Goal: Information Seeking & Learning: Learn about a topic

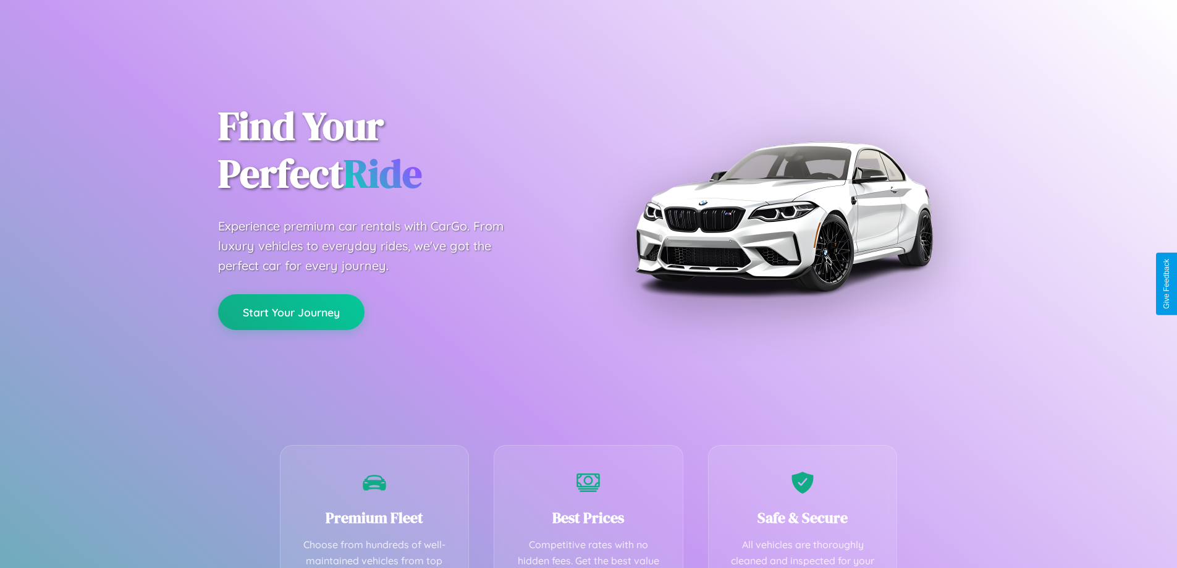
scroll to position [360, 0]
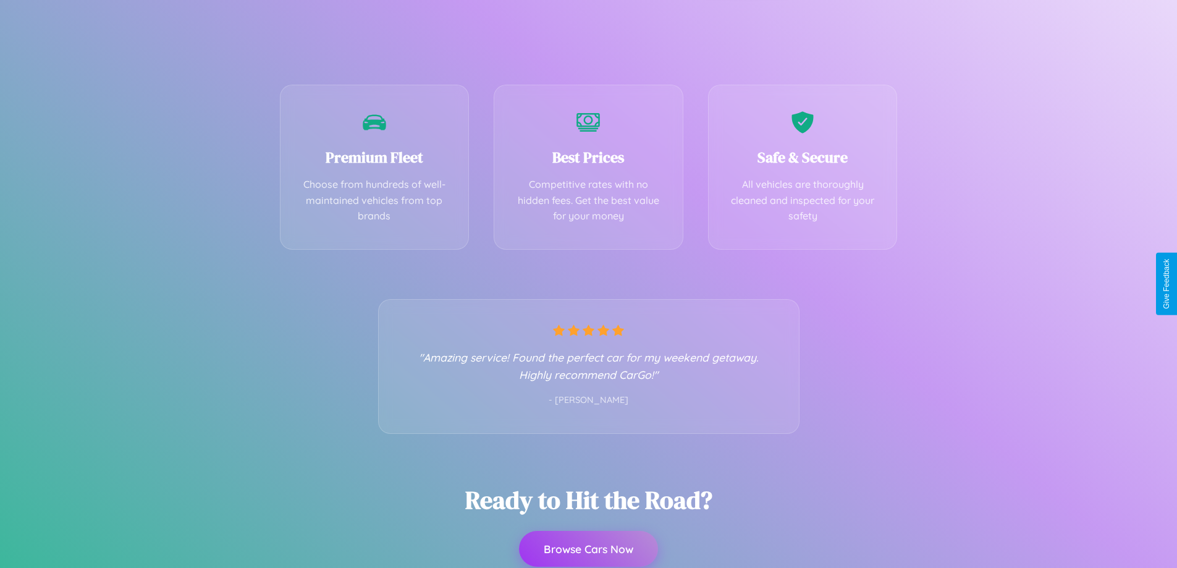
click at [588, 549] on button "Browse Cars Now" at bounding box center [588, 549] width 139 height 36
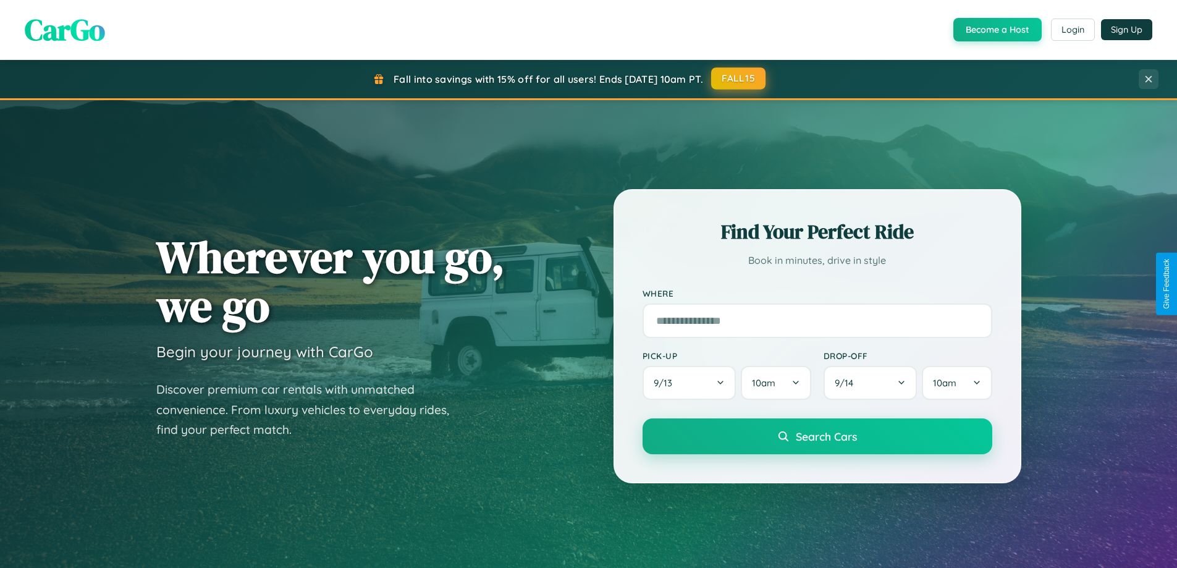
click at [739, 79] on button "FALL15" at bounding box center [738, 78] width 54 height 22
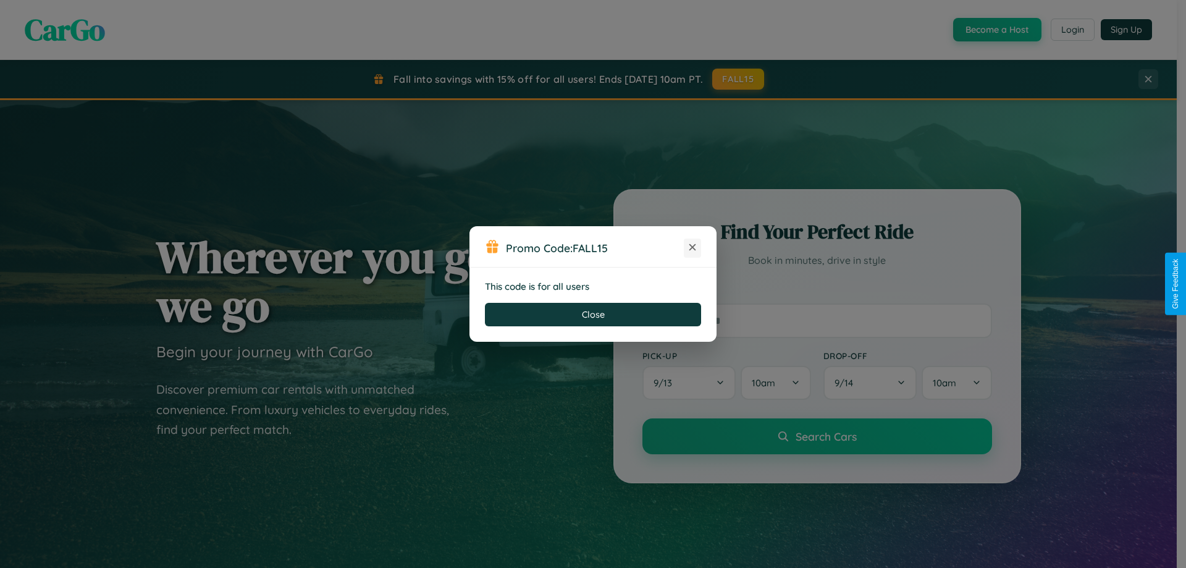
click at [693, 248] on icon at bounding box center [692, 247] width 12 height 12
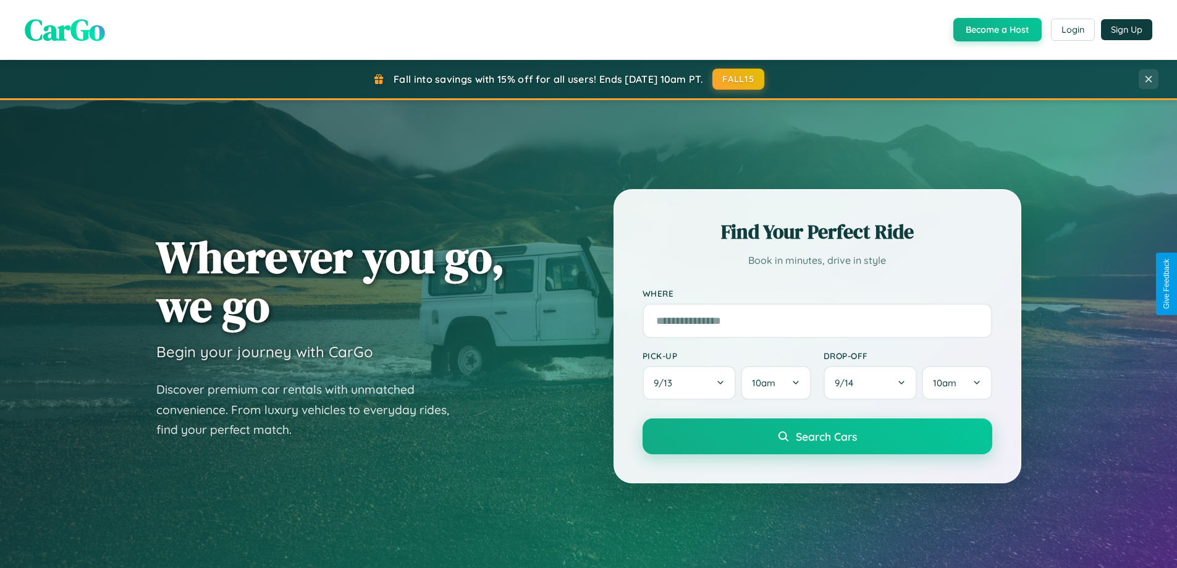
scroll to position [2378, 0]
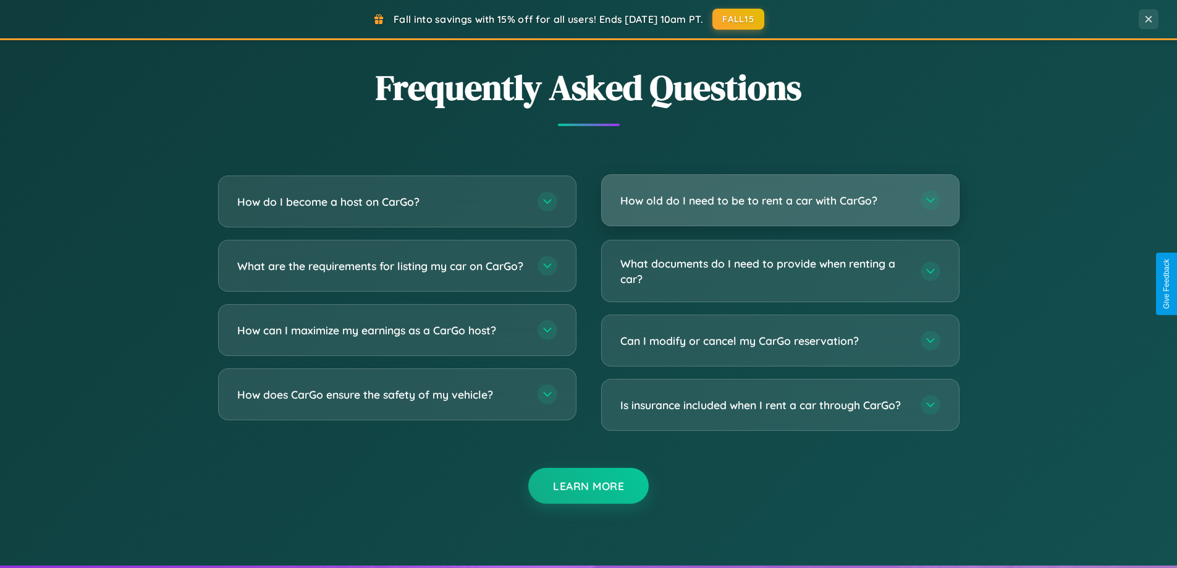
click at [780, 201] on h3 "How old do I need to be to rent a car with CarGo?" at bounding box center [764, 200] width 288 height 15
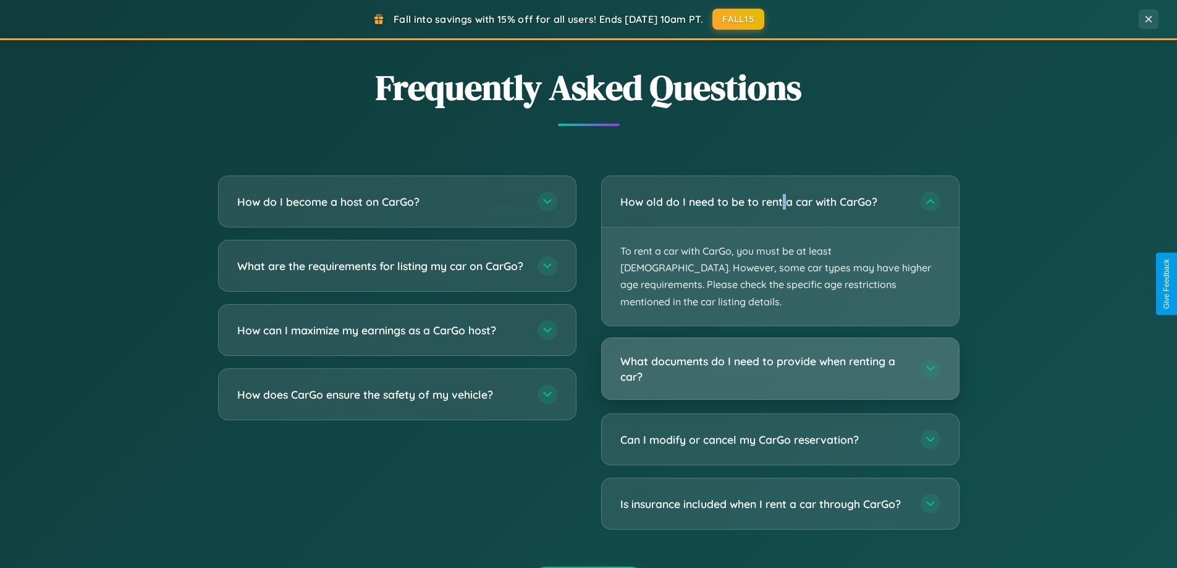
click at [780, 353] on h3 "What documents do I need to provide when renting a car?" at bounding box center [764, 368] width 288 height 30
